Goal: Obtain resource: Download file/media

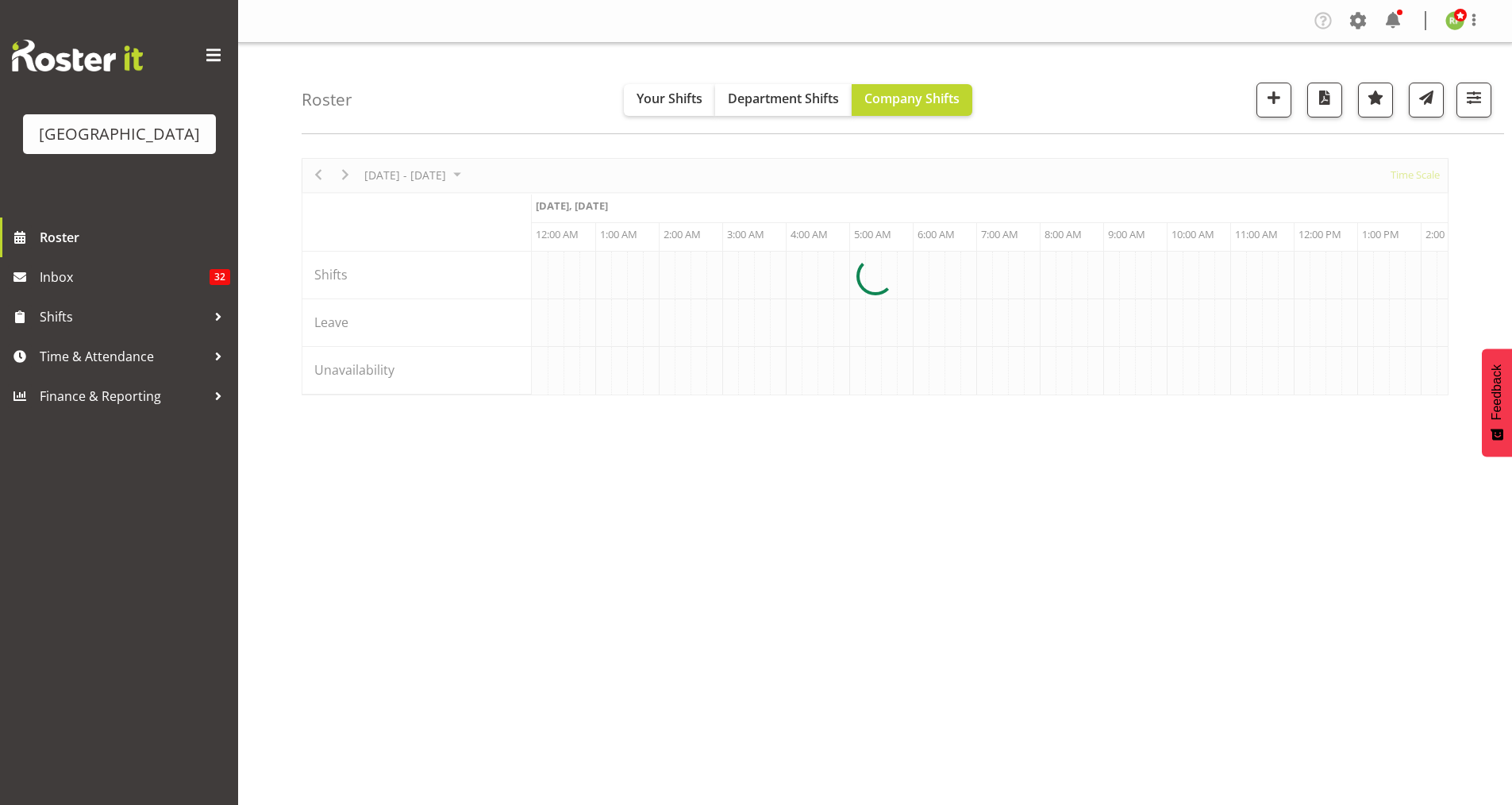
scroll to position [0, 9146]
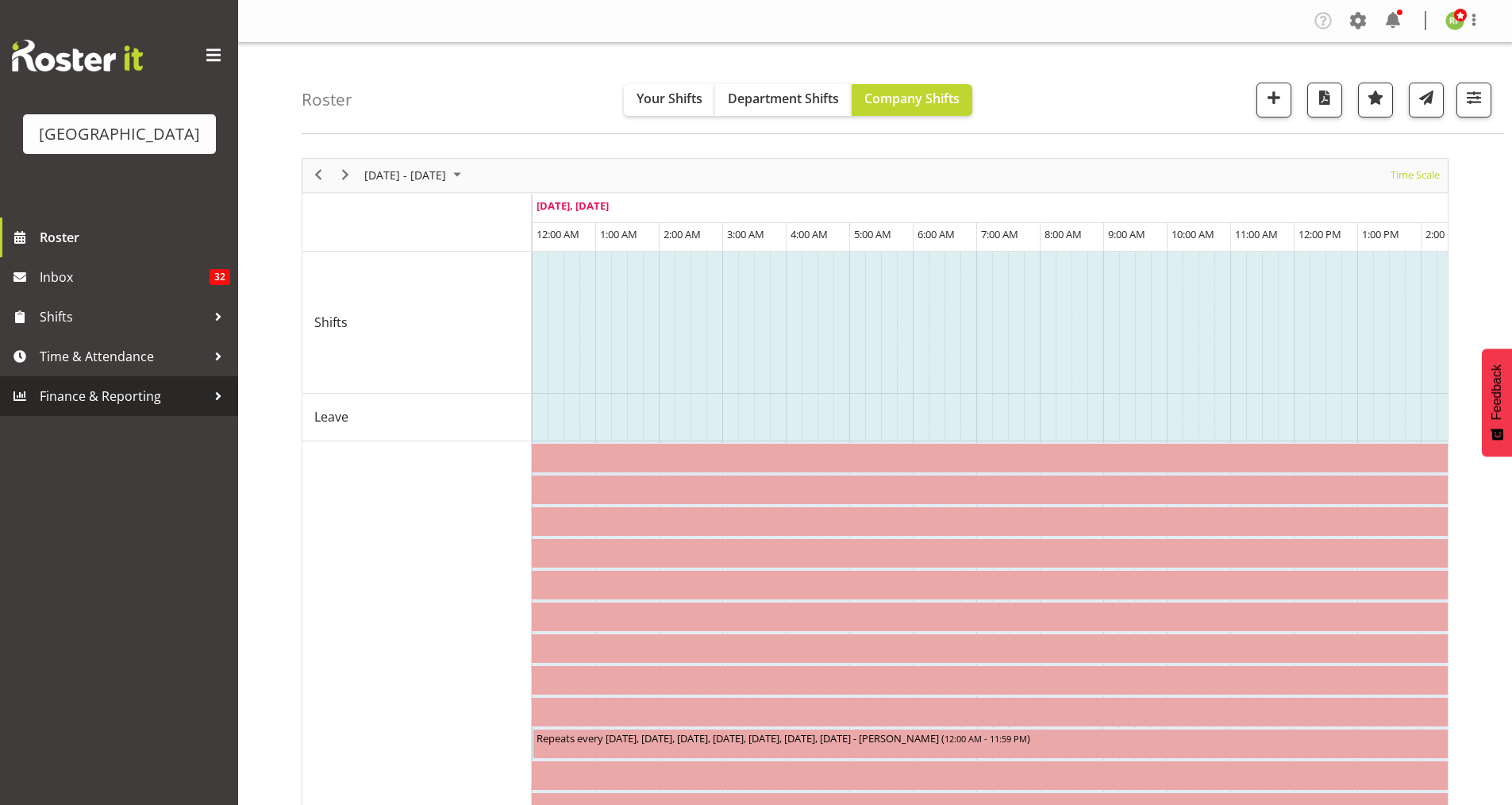
click at [110, 408] on span "Finance & Reporting" at bounding box center [123, 396] width 167 height 23
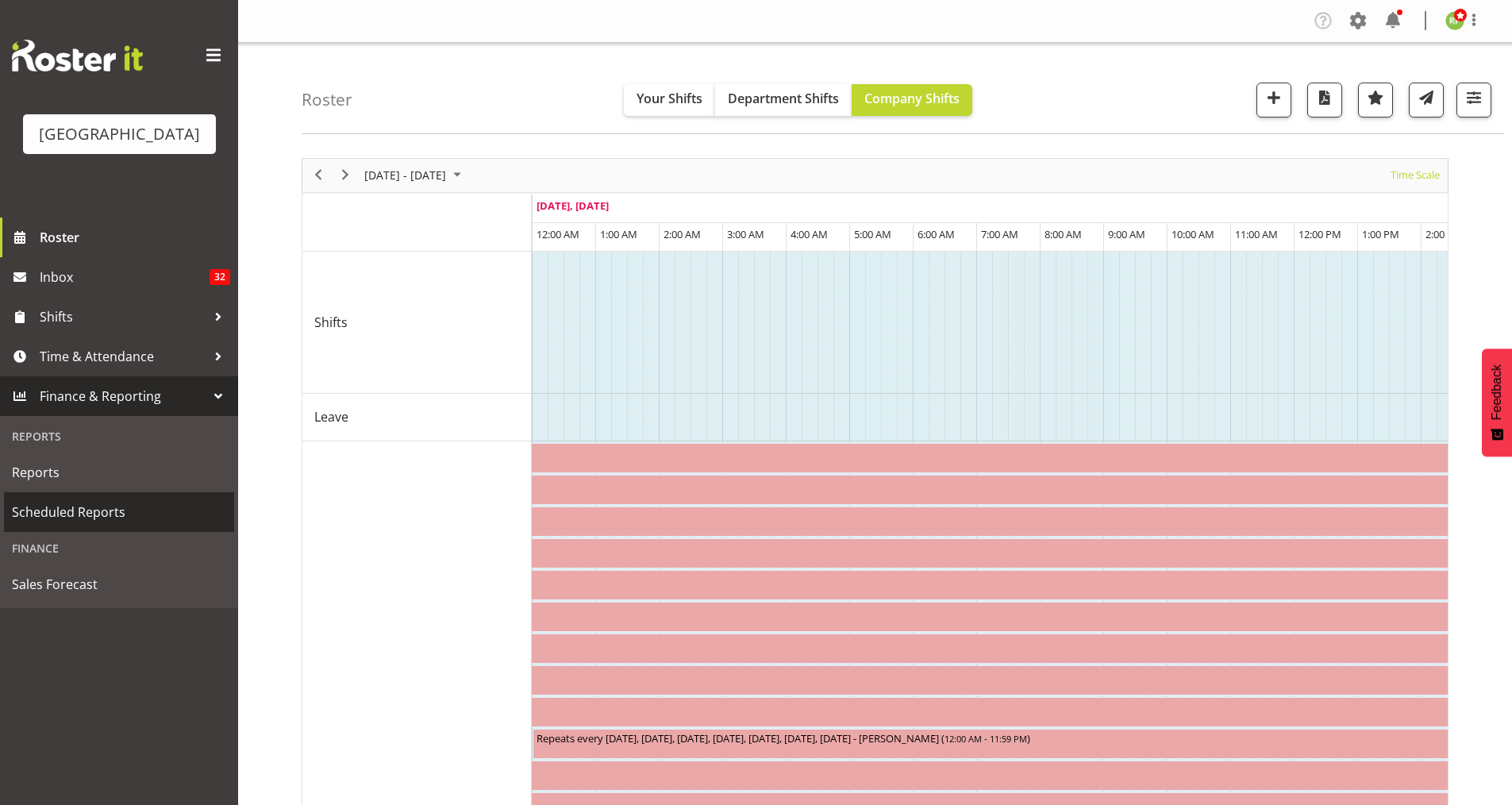
click at [59, 524] on span "Scheduled Reports" at bounding box center [119, 512] width 215 height 23
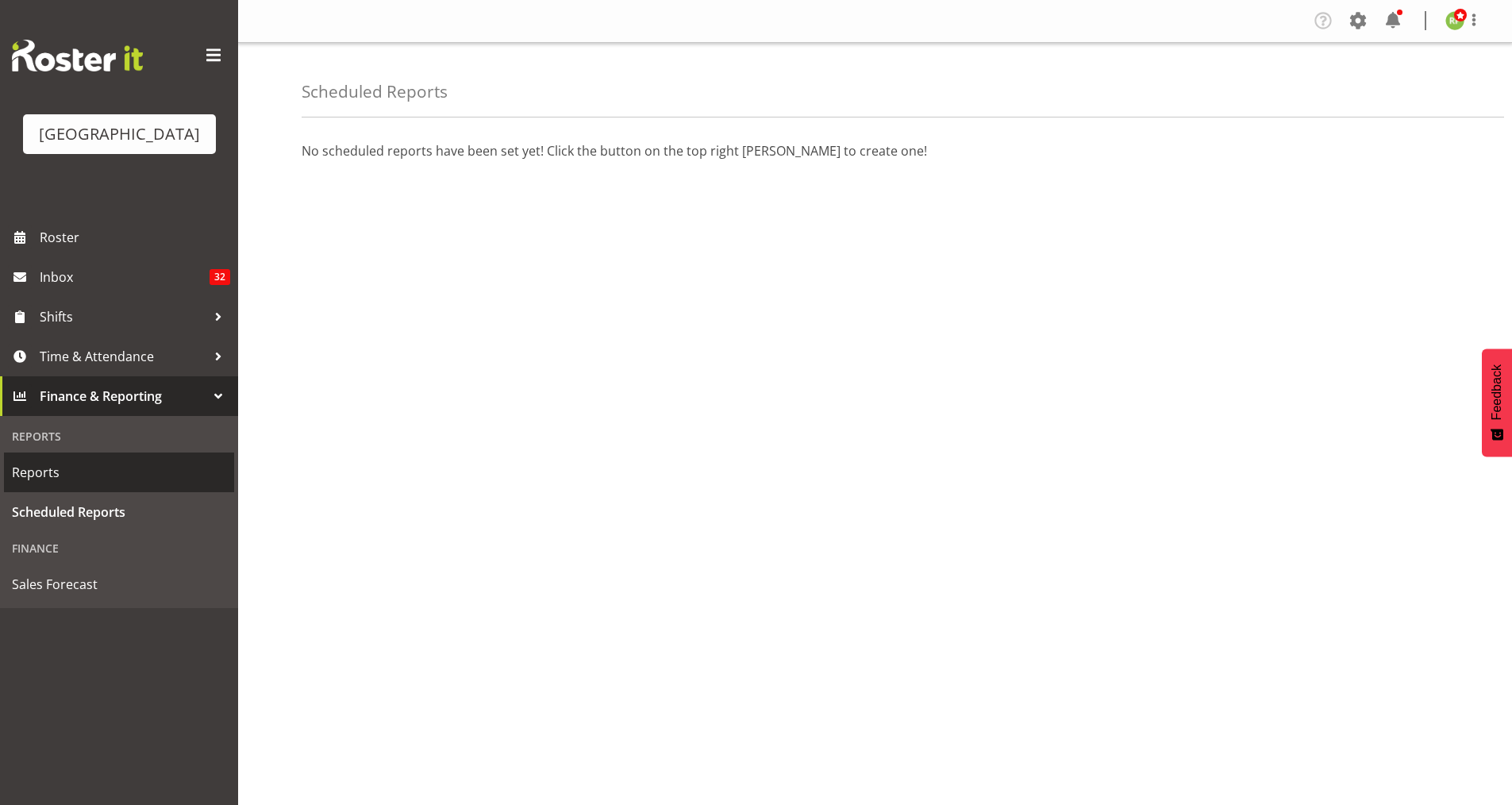
click at [52, 484] on span "Reports" at bounding box center [119, 472] width 215 height 23
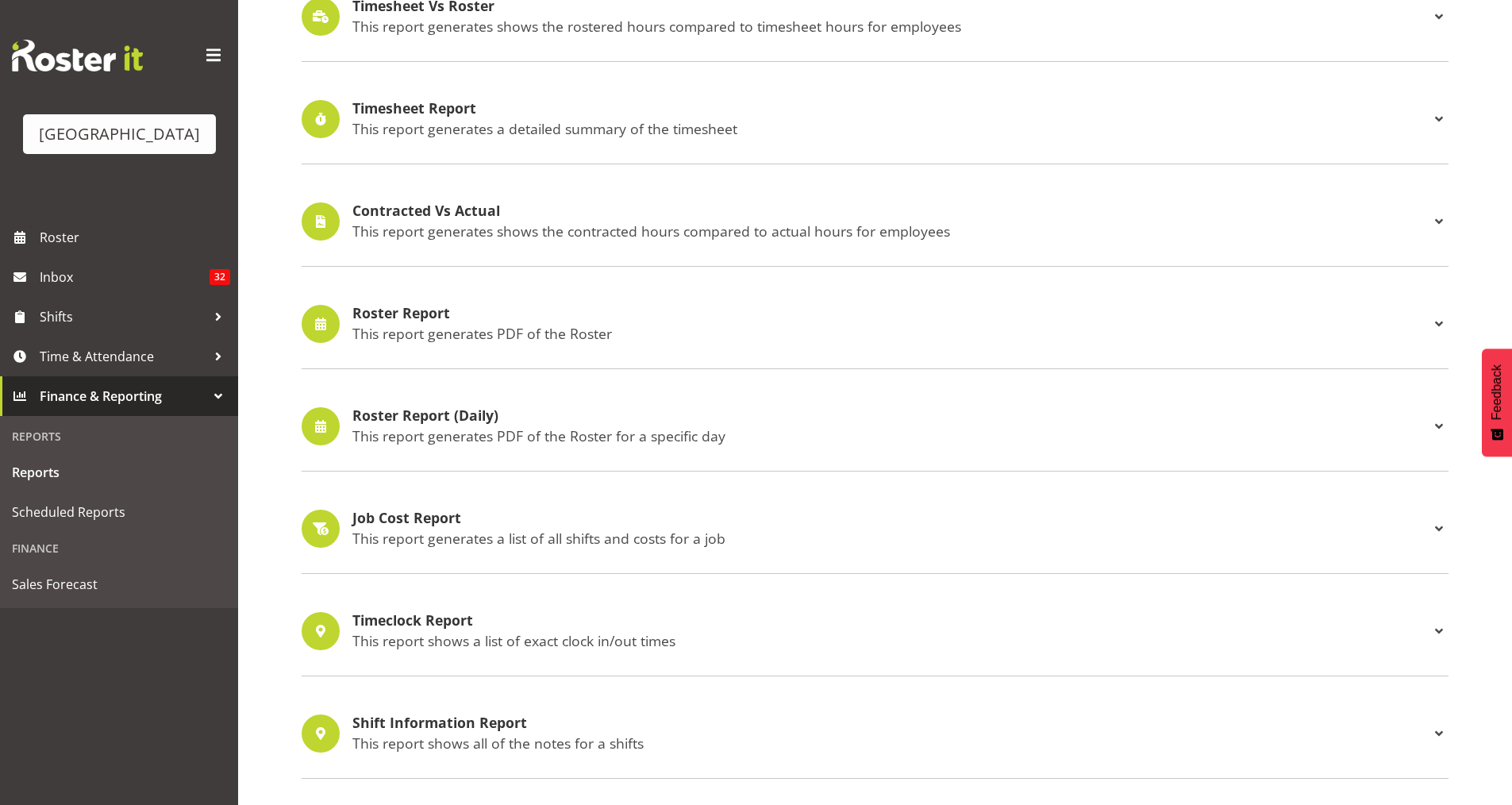
scroll to position [423, 0]
click at [419, 332] on p "This report generates PDF of the Roster" at bounding box center [891, 331] width 1077 height 18
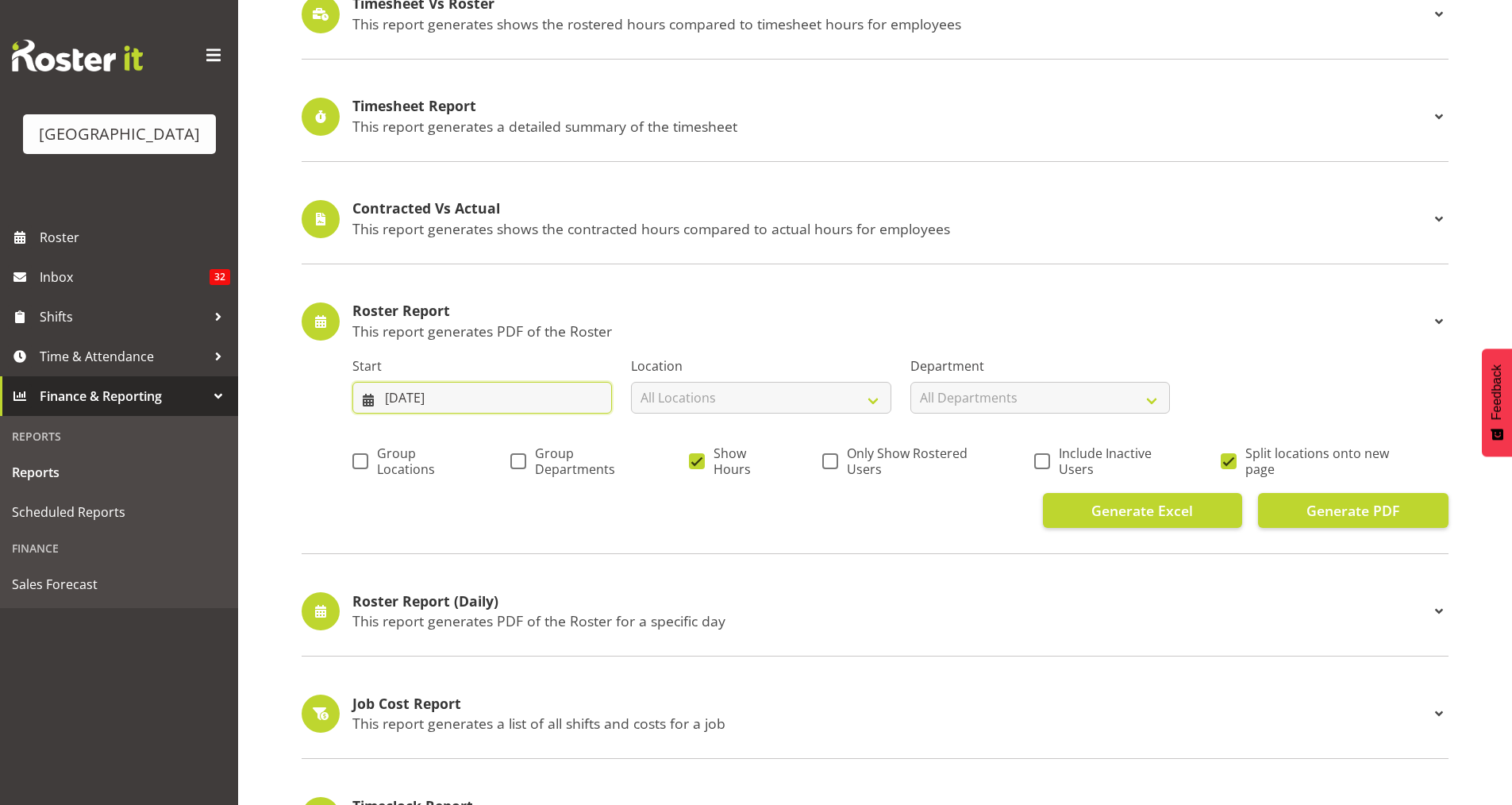
click at [458, 395] on input "[DATE]" at bounding box center [482, 397] width 259 height 32
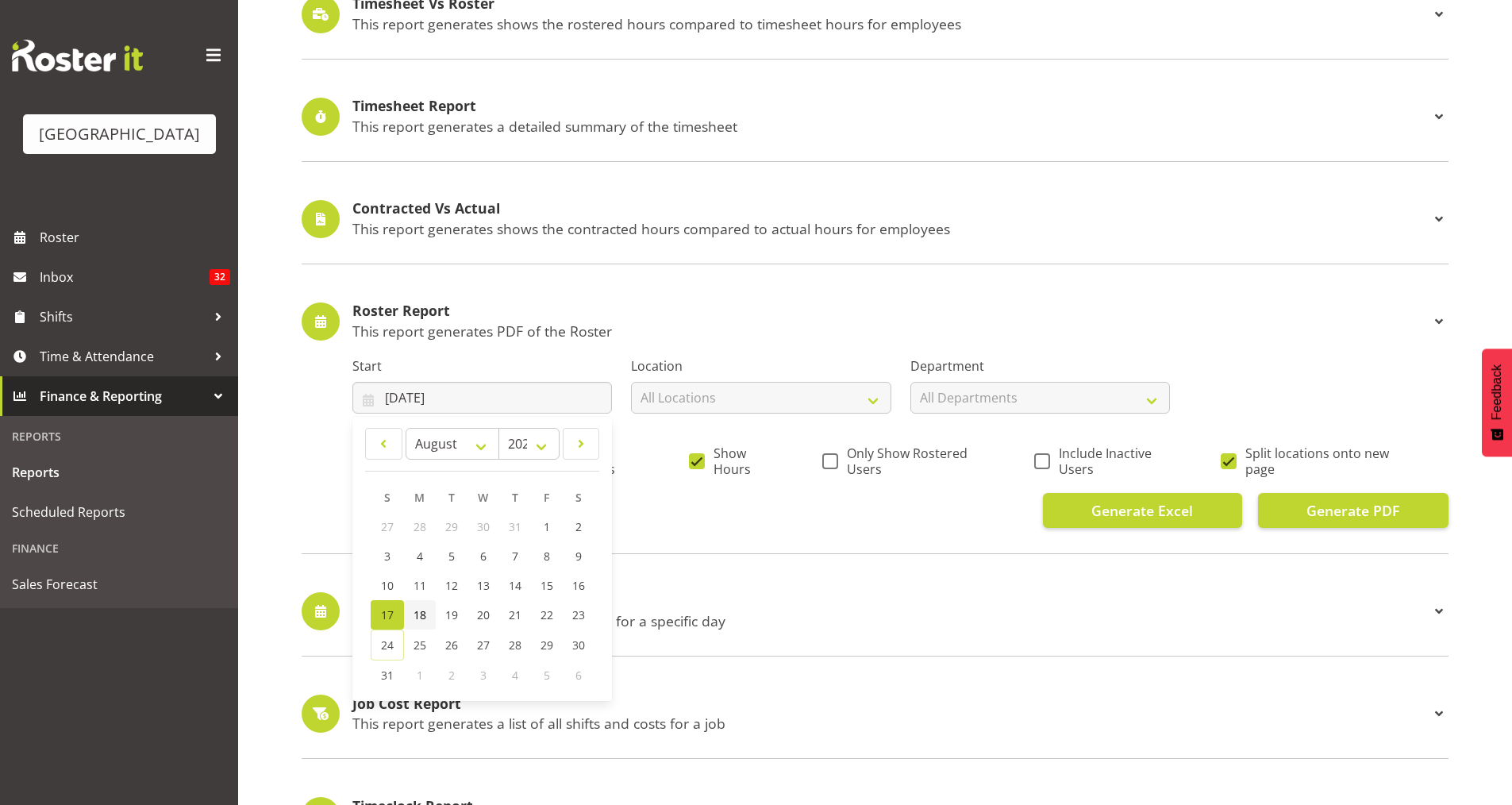
click at [420, 612] on span "18" at bounding box center [419, 615] width 13 height 15
type input "[DATE]"
click at [1231, 455] on span at bounding box center [1229, 462] width 16 height 16
click at [1231, 456] on input "Split locations onto new page" at bounding box center [1226, 461] width 11 height 11
checkbox input "false"
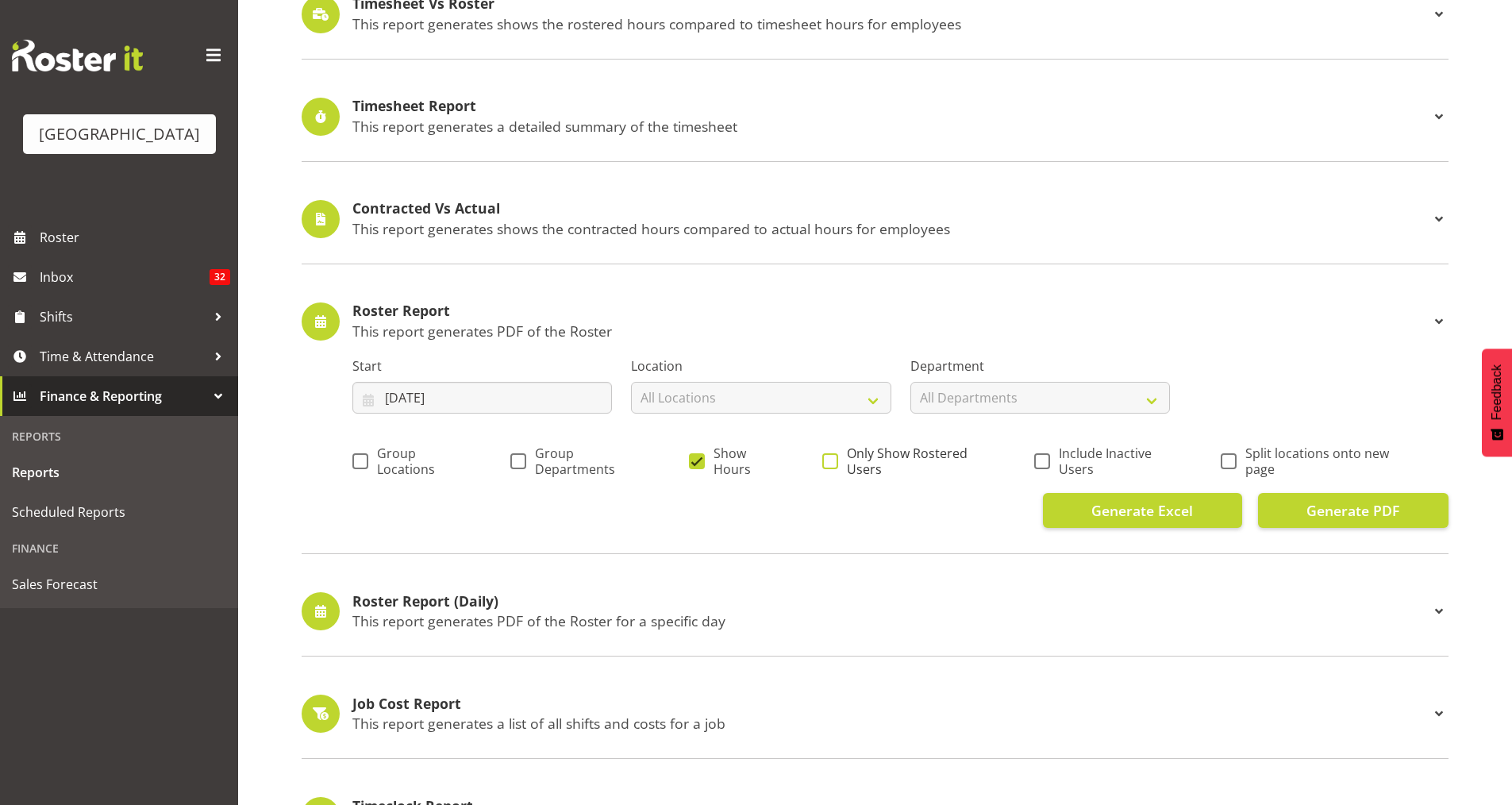
click at [828, 461] on span at bounding box center [830, 462] width 16 height 16
click at [828, 461] on input "Only Show Rostered Users" at bounding box center [827, 461] width 11 height 11
checkbox input "true"
drag, startPoint x: 537, startPoint y: 463, endPoint x: 493, endPoint y: 467, distance: 44.2
click at [534, 463] on span "Group Departments" at bounding box center [585, 462] width 118 height 32
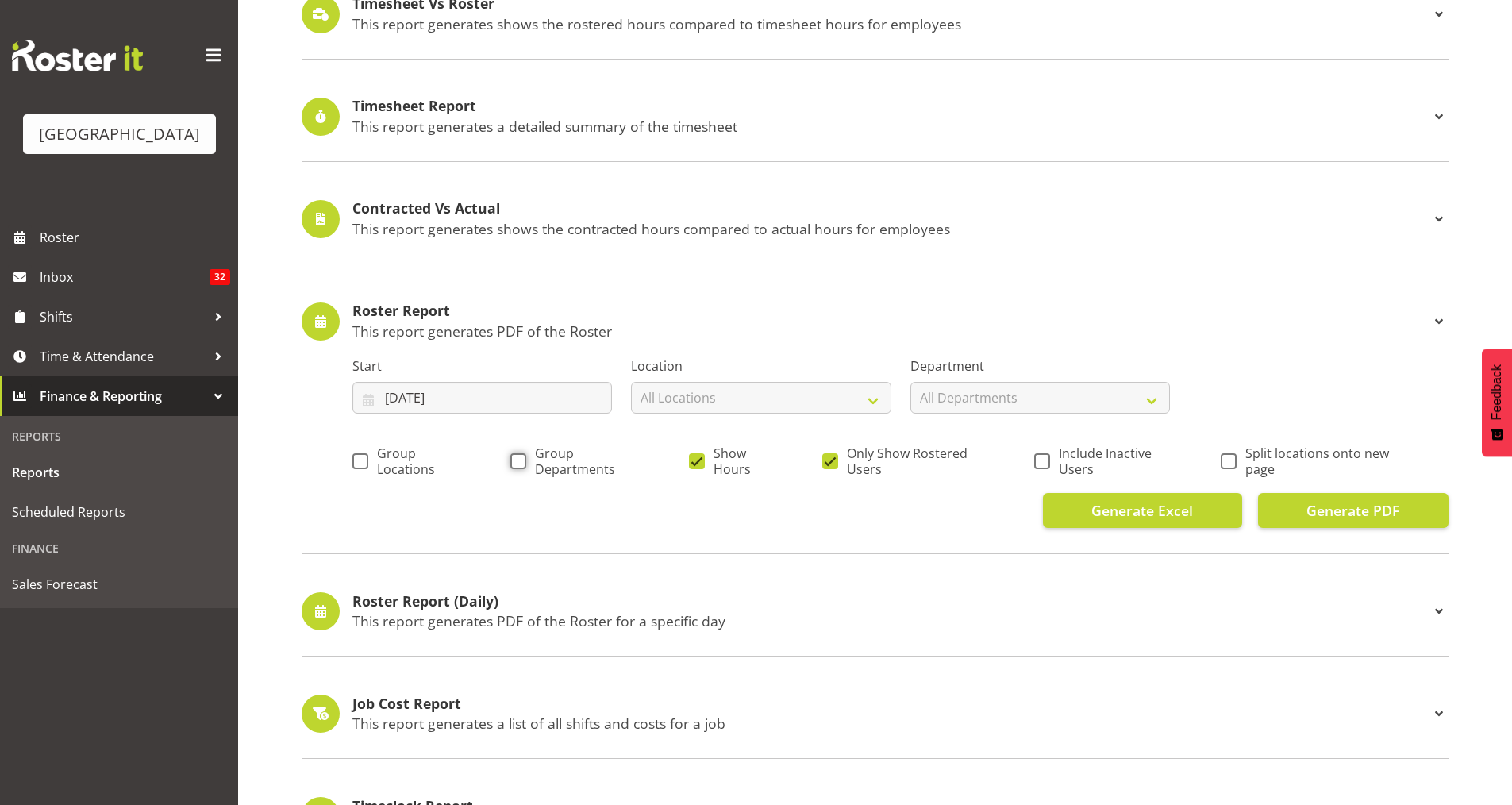
click at [521, 463] on input "Group Departments" at bounding box center [515, 461] width 11 height 11
checkbox input "true"
click at [383, 468] on span "Group Locations" at bounding box center [418, 462] width 98 height 32
click at [363, 466] on input "Group Locations" at bounding box center [357, 461] width 11 height 11
checkbox input "true"
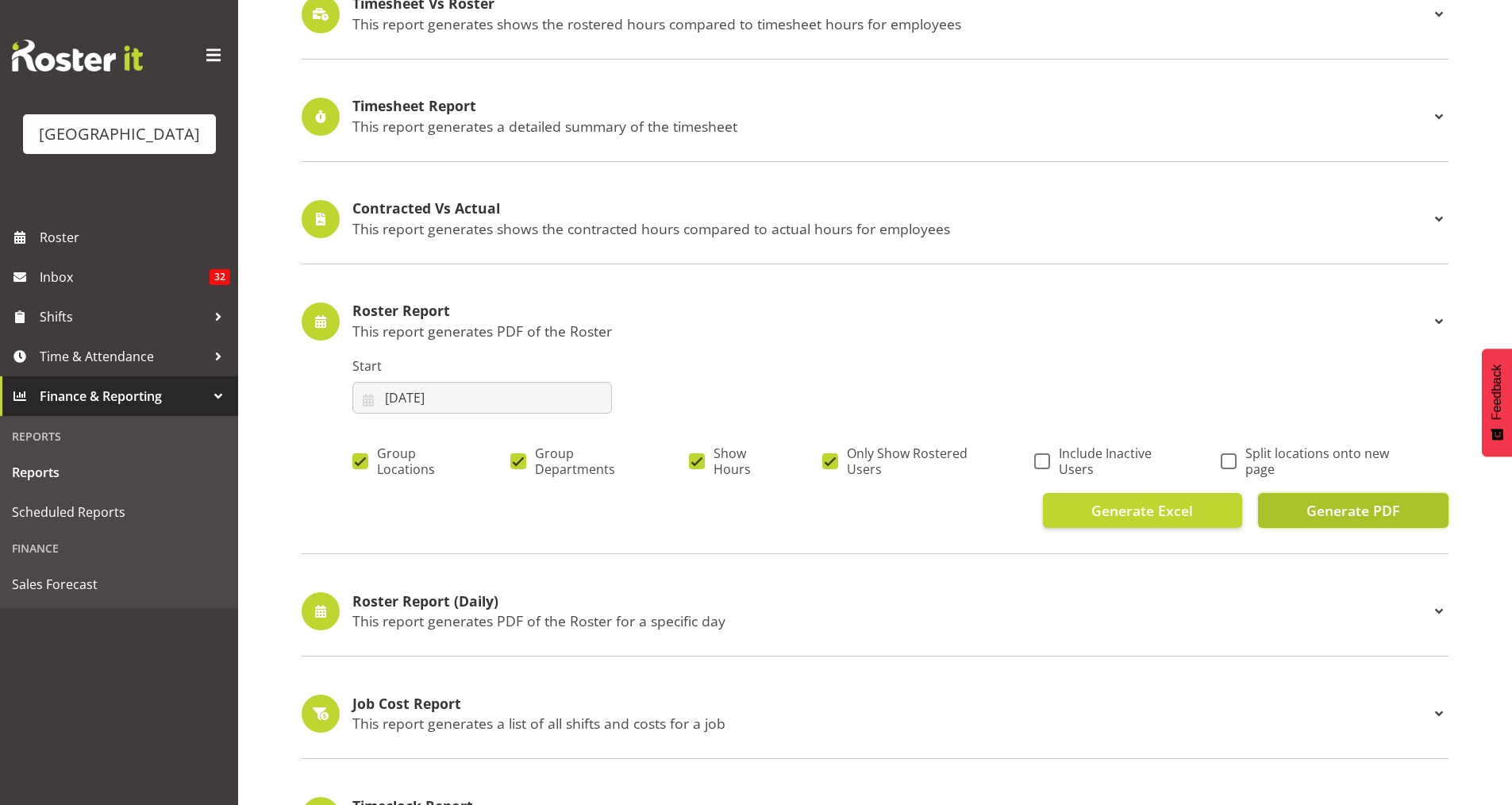
click at [1362, 508] on span "Generate PDF" at bounding box center [1353, 510] width 93 height 20
click at [48, 250] on span "Roster" at bounding box center [135, 237] width 190 height 23
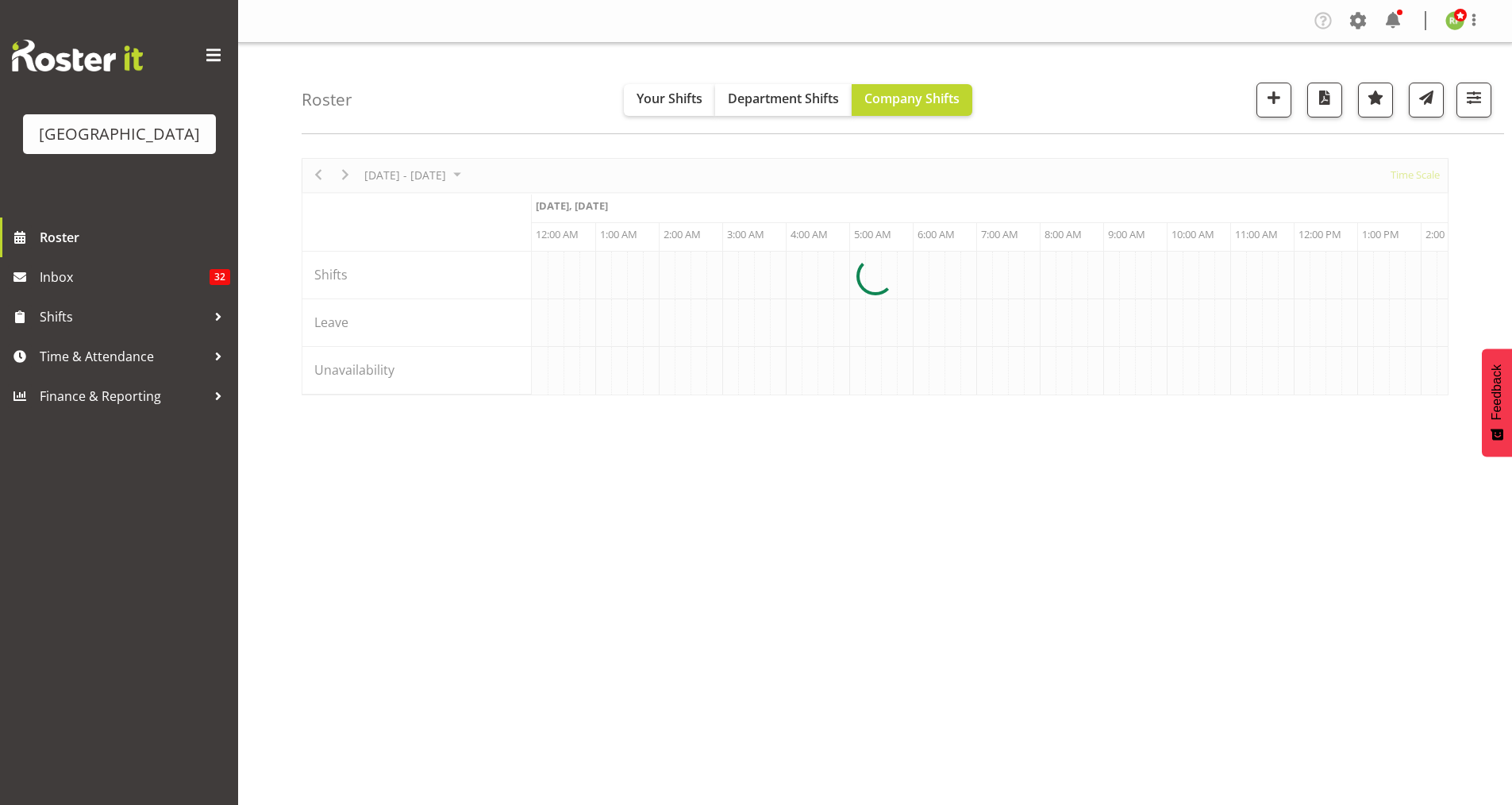
scroll to position [0, 9146]
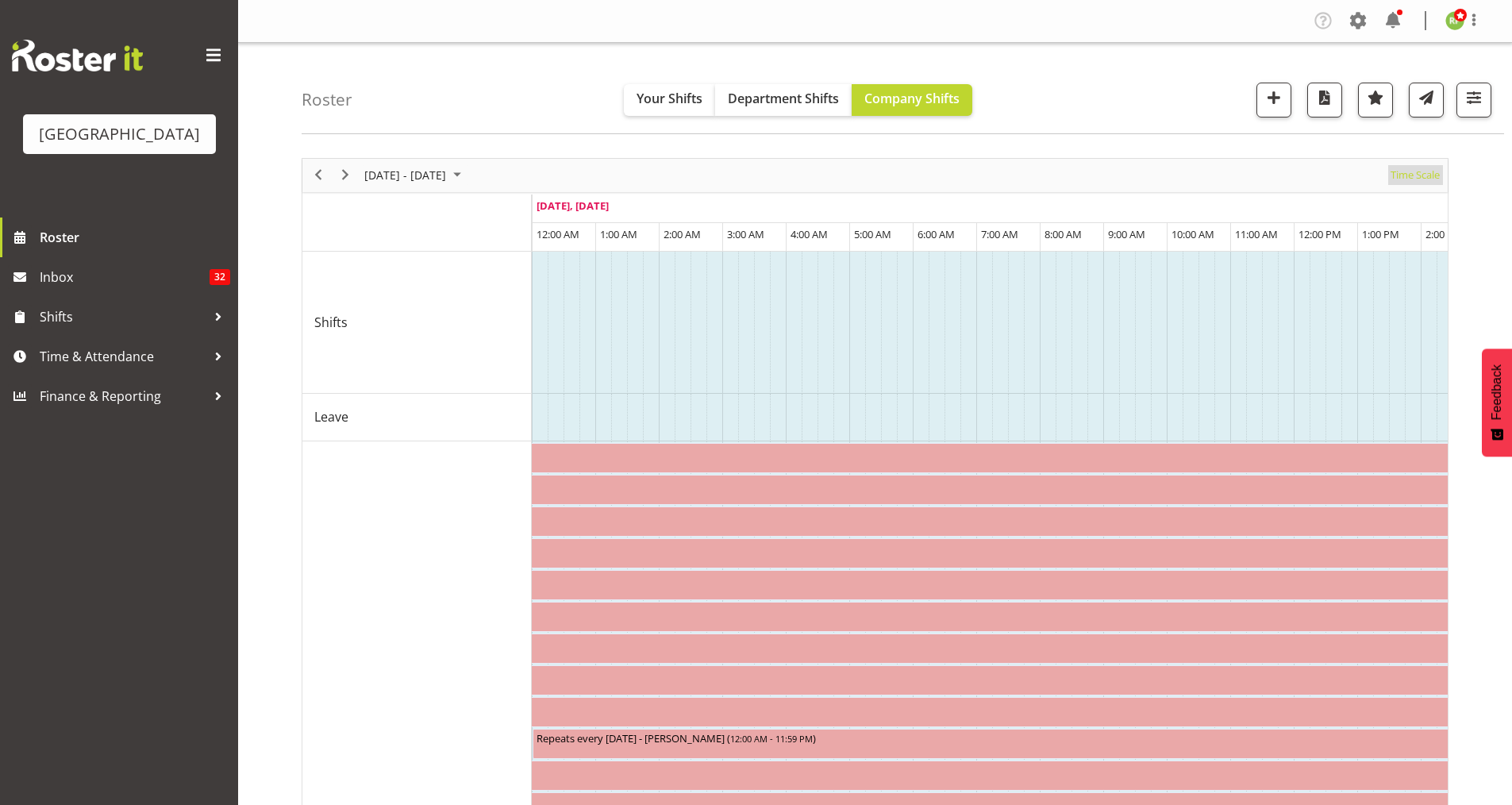
drag, startPoint x: 1409, startPoint y: 175, endPoint x: 1385, endPoint y: 191, distance: 28.8
click at [1409, 175] on span "Time Scale" at bounding box center [1415, 175] width 53 height 20
